Goal: Task Accomplishment & Management: Manage account settings

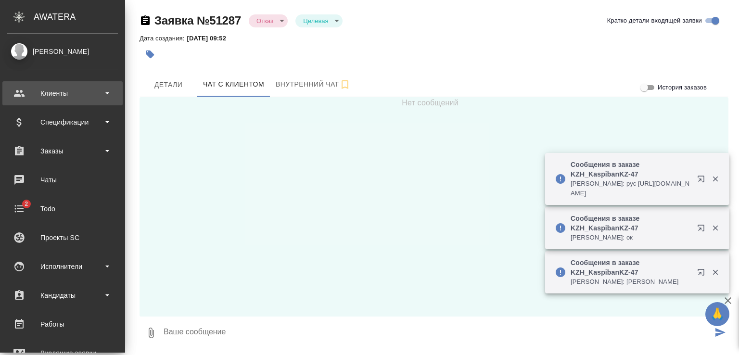
click at [52, 93] on div "Клиенты" at bounding box center [62, 93] width 111 height 14
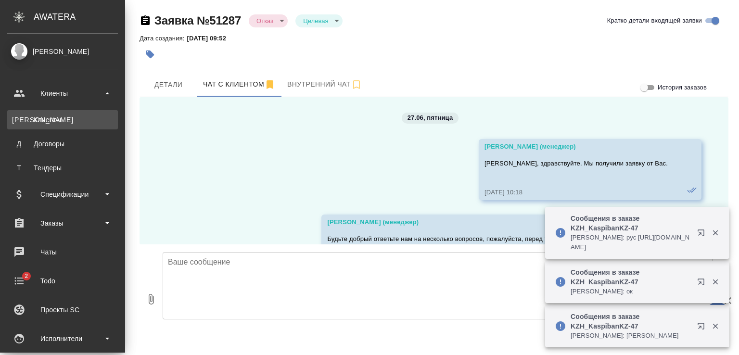
click at [56, 118] on div "Клиенты" at bounding box center [62, 120] width 101 height 10
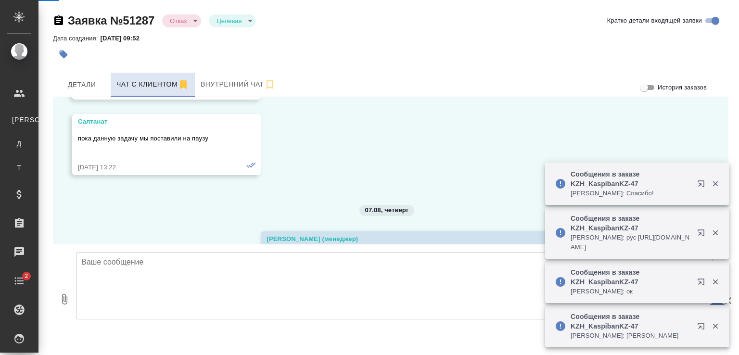
scroll to position [6156, 0]
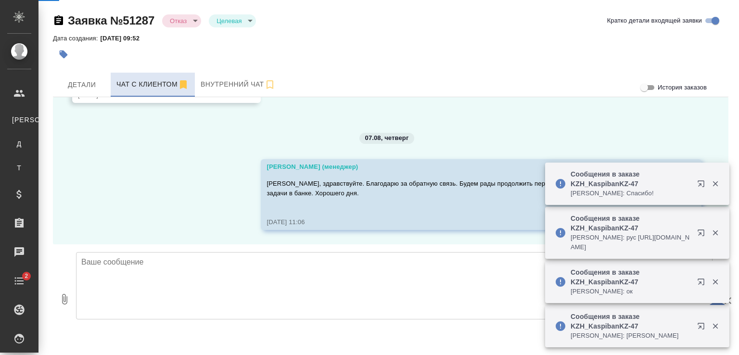
select select "RU"
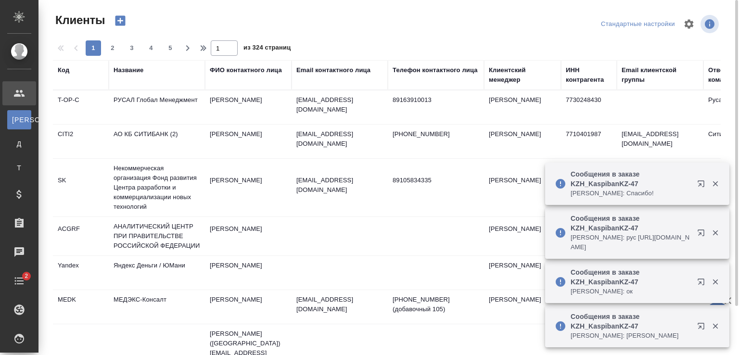
click at [129, 71] on div "Название" at bounding box center [129, 70] width 30 height 10
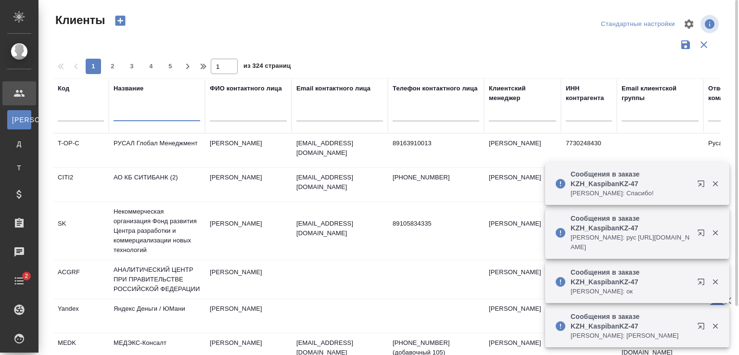
click at [168, 110] on input "text" at bounding box center [157, 115] width 87 height 12
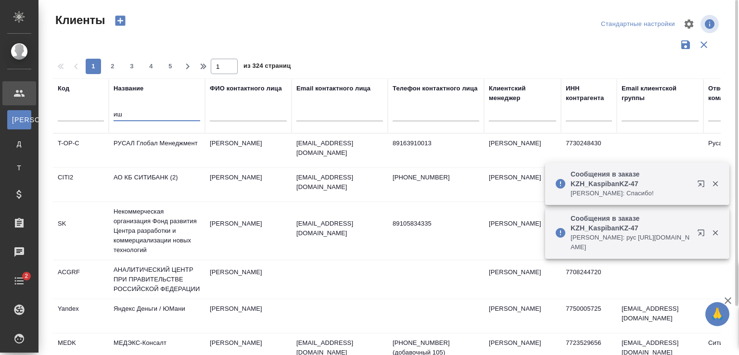
type input "и"
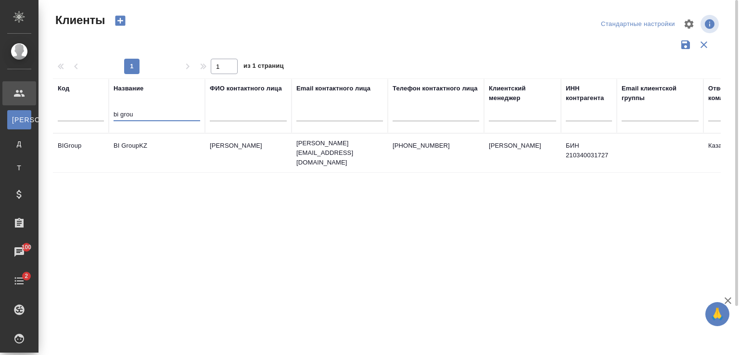
type input "bi grou"
click at [150, 137] on td "BI GroupKZ" at bounding box center [157, 153] width 96 height 34
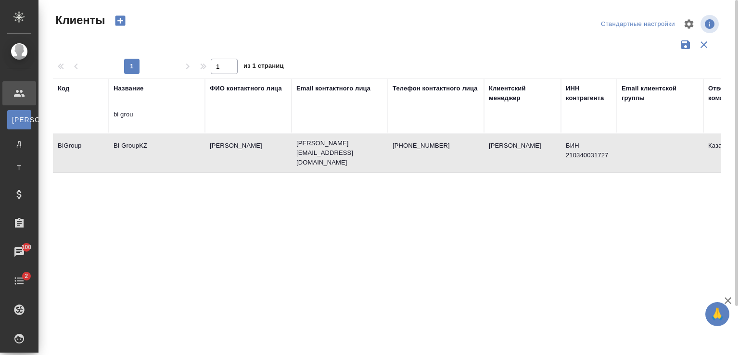
click at [150, 137] on td "BI GroupKZ" at bounding box center [157, 153] width 96 height 34
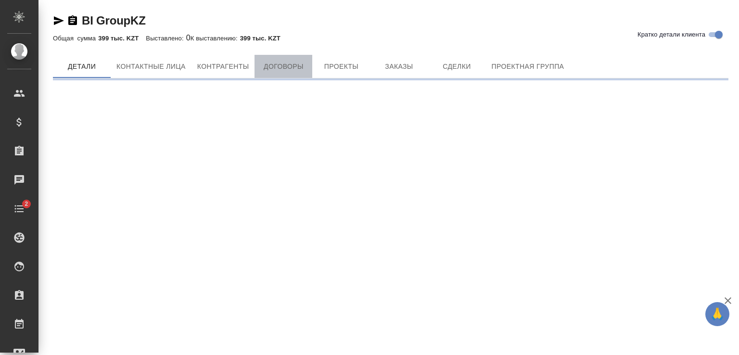
click at [280, 64] on span "Договоры" at bounding box center [283, 67] width 46 height 12
click at [280, 67] on div "BI GroupKZ Кратко детали клиента Общая сумма 399 тыс. KZT Выставлено: 0 К выста…" at bounding box center [391, 43] width 686 height 86
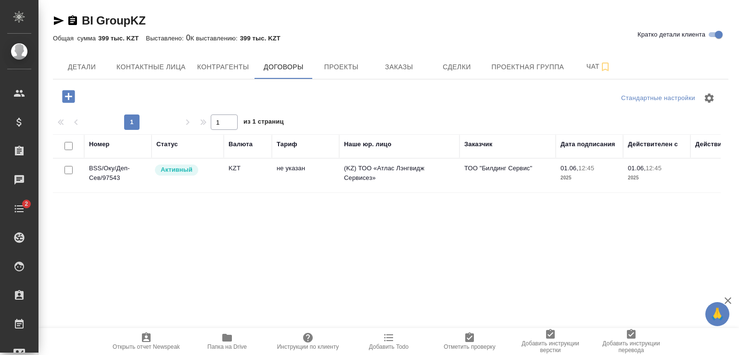
click at [112, 163] on td "BSS/Оку/Деп-Сев/97543" at bounding box center [117, 176] width 67 height 34
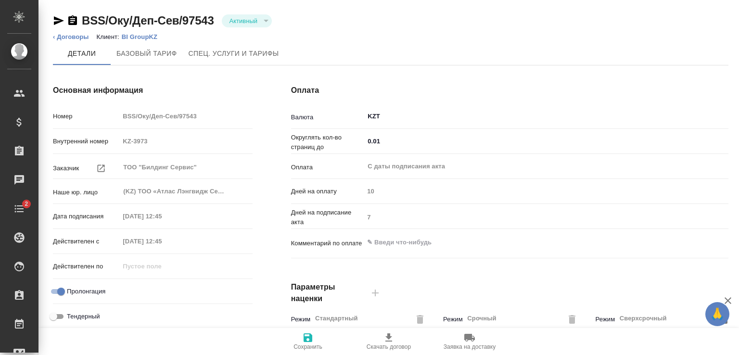
scroll to position [289, 0]
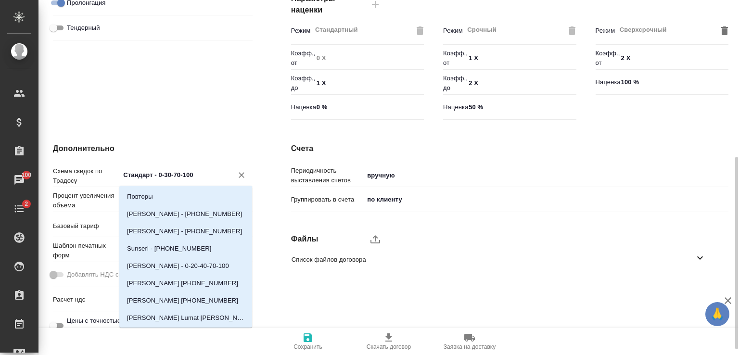
click at [192, 175] on input "Стандарт - 0-30-70-100" at bounding box center [169, 175] width 95 height 12
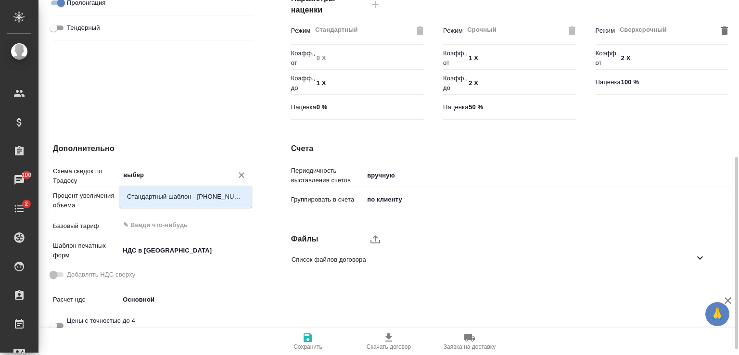
type input "выбери"
click at [193, 204] on li "Стандартный шаблон - [PHONE_NUMBER] - ВЫБЕРИ МЕНЯ!" at bounding box center [185, 196] width 133 height 17
type textarea "x"
type input "Стандартный шаблон - 30-70-100 - ВЫБЕРИ МЕНЯ!"
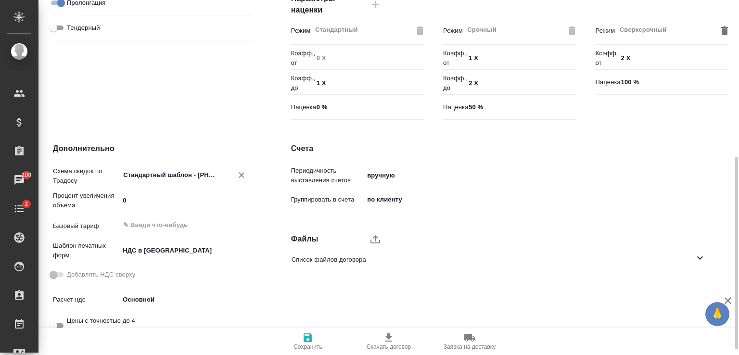
click at [173, 174] on input "Стандартный шаблон - 30-70-100 - ВЫБЕРИ МЕНЯ!" at bounding box center [169, 175] width 95 height 12
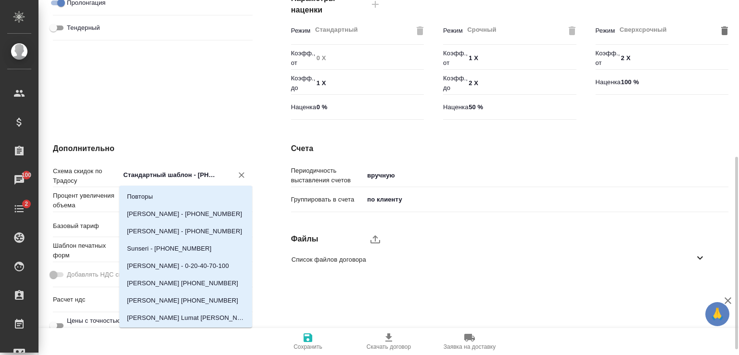
click at [243, 173] on icon "Очистить" at bounding box center [242, 175] width 10 height 10
type textarea "x"
type input "Вы"
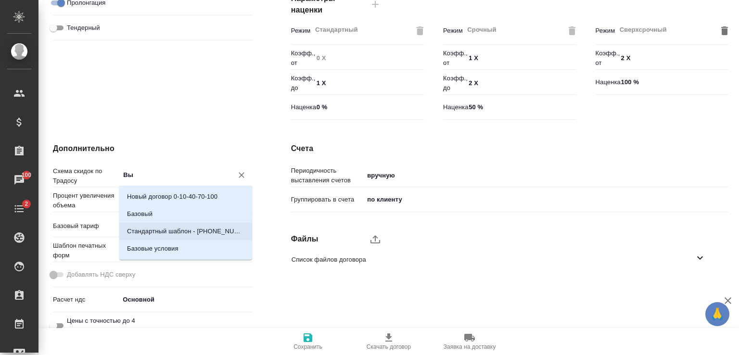
click at [183, 230] on p "Стандартный шаблон - 30-70-100 - ВЫБЕРИ МЕНЯ!" at bounding box center [185, 232] width 117 height 10
type textarea "x"
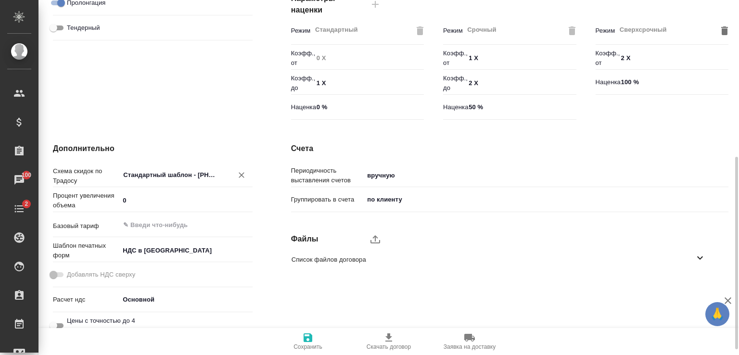
click at [177, 169] on input "Стандартный шаблон - 30-70-100 - ВЫБЕРИ МЕНЯ!" at bounding box center [169, 175] width 95 height 12
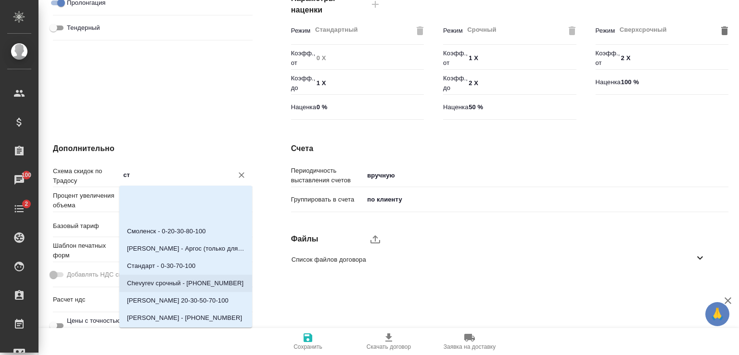
scroll to position [15, 0]
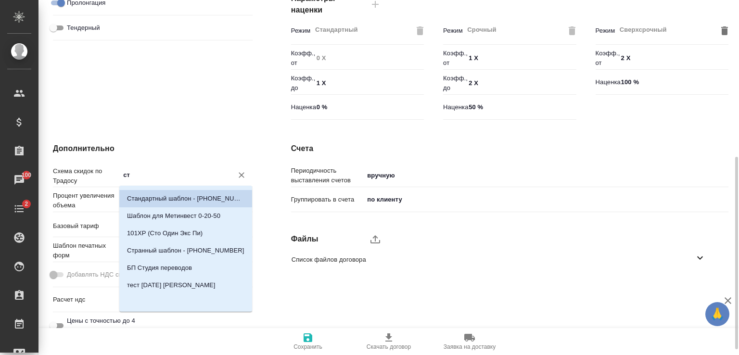
type input "с"
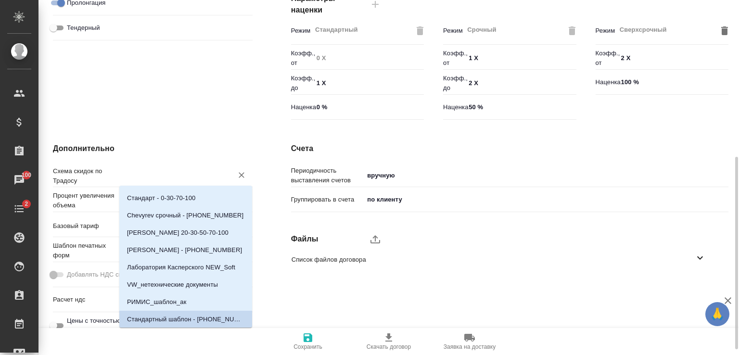
type textarea "x"
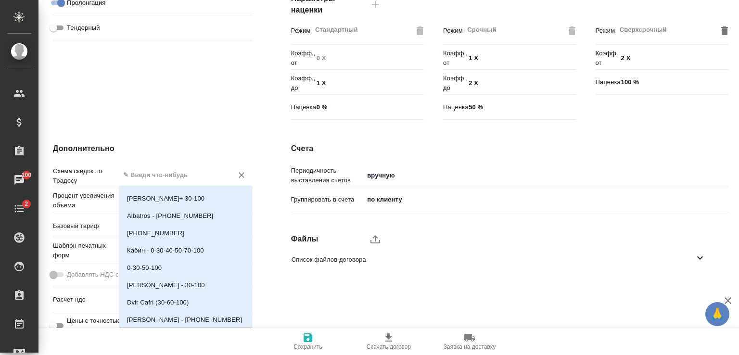
scroll to position [866, 0]
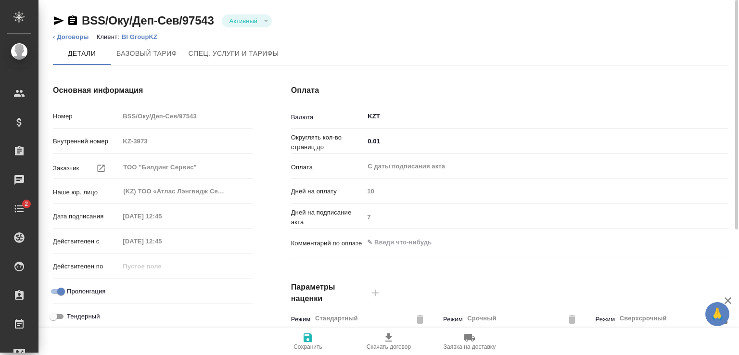
scroll to position [289, 0]
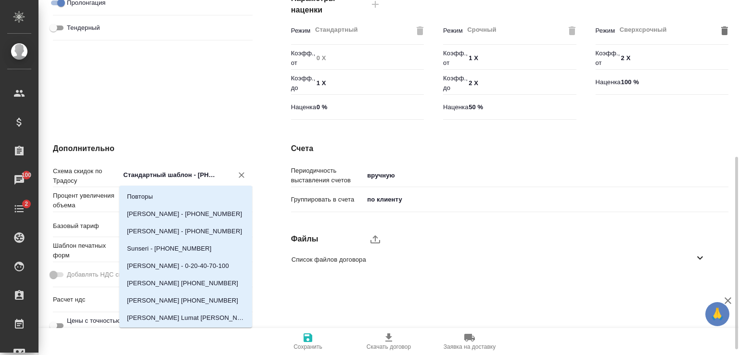
click at [148, 174] on input "Стандартный шаблон - 30-70-100 - ВЫБЕРИ МЕНЯ!" at bounding box center [169, 175] width 95 height 12
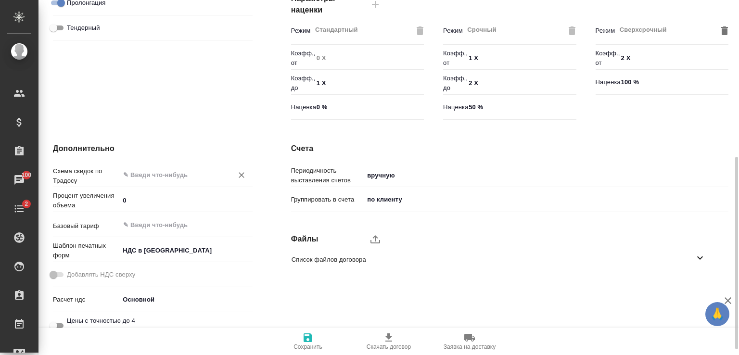
scroll to position [0, 0]
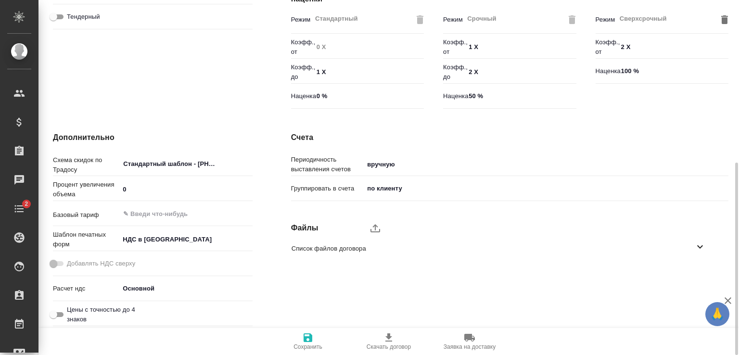
click at [308, 340] on icon "button" at bounding box center [308, 338] width 12 height 12
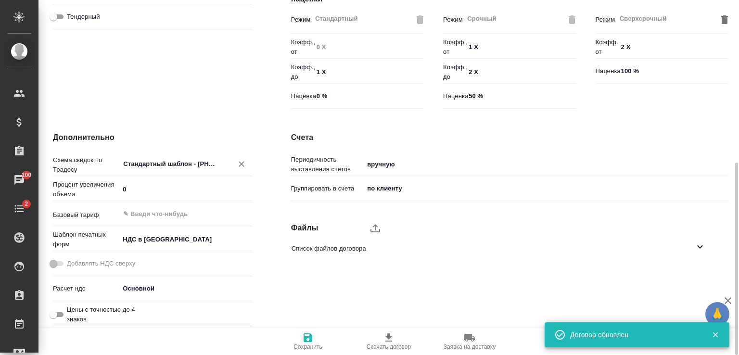
click at [216, 168] on input "Стандартный шаблон - [PHONE_NUMBER] - ВЫБЕРИ МЕНЯ!" at bounding box center [169, 164] width 95 height 12
